Goal: Obtain resource: Obtain resource

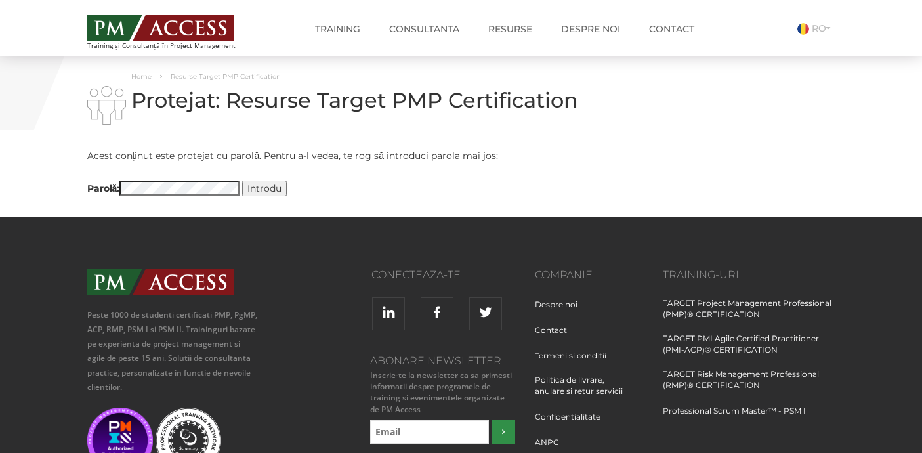
drag, startPoint x: 266, startPoint y: 187, endPoint x: 274, endPoint y: 196, distance: 11.2
click at [266, 188] on input "Introdu" at bounding box center [264, 188] width 45 height 16
click at [262, 188] on input "Introdu" at bounding box center [264, 188] width 45 height 16
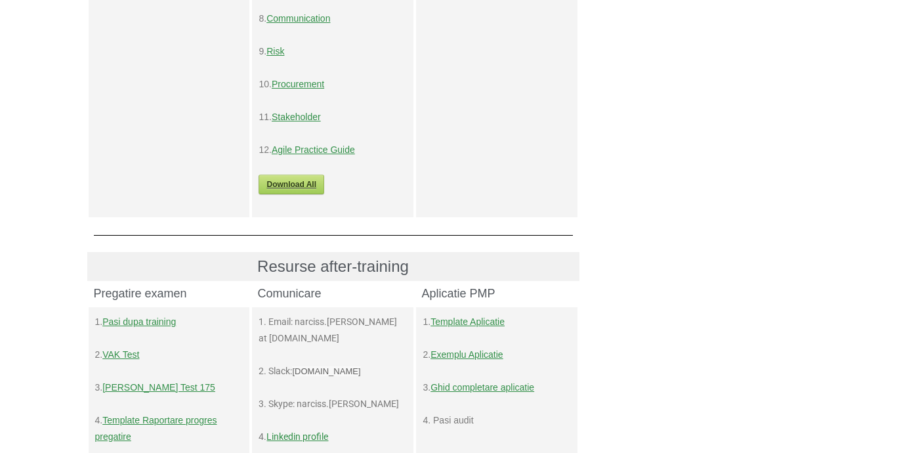
scroll to position [451, 0]
